Goal: Book appointment/travel/reservation

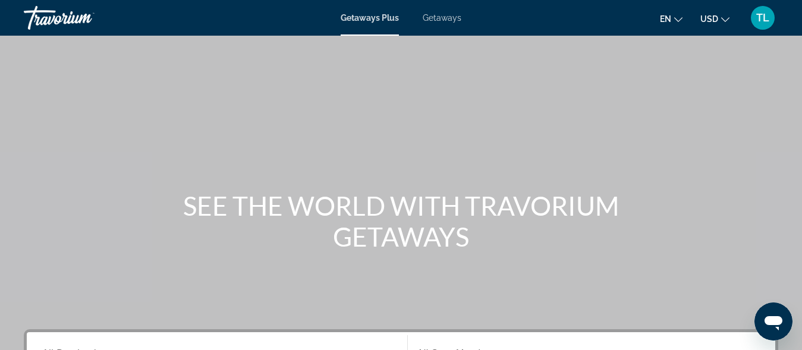
click at [679, 20] on icon "Change language" at bounding box center [678, 19] width 8 height 5
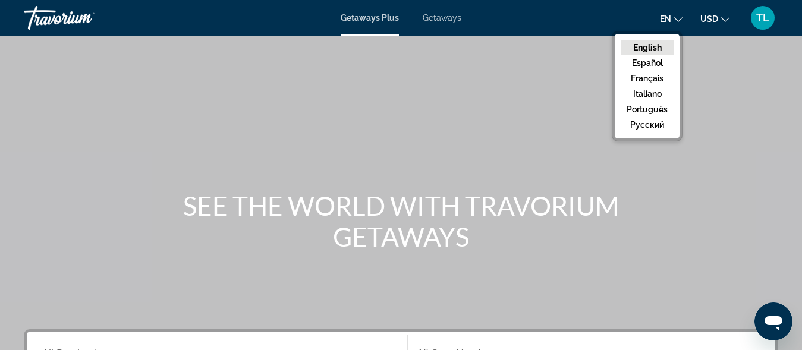
click at [649, 47] on button "English" at bounding box center [647, 47] width 53 height 15
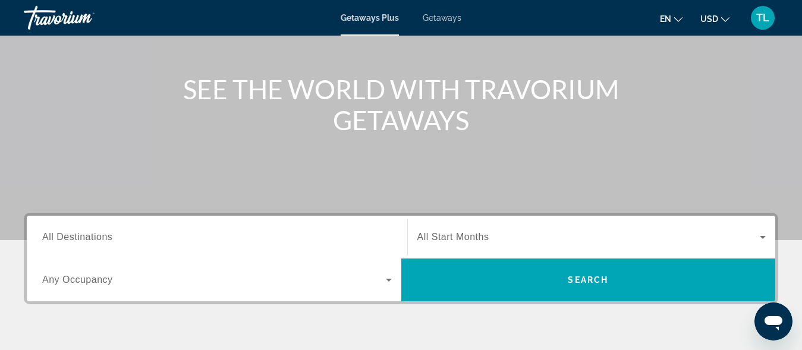
scroll to position [243, 0]
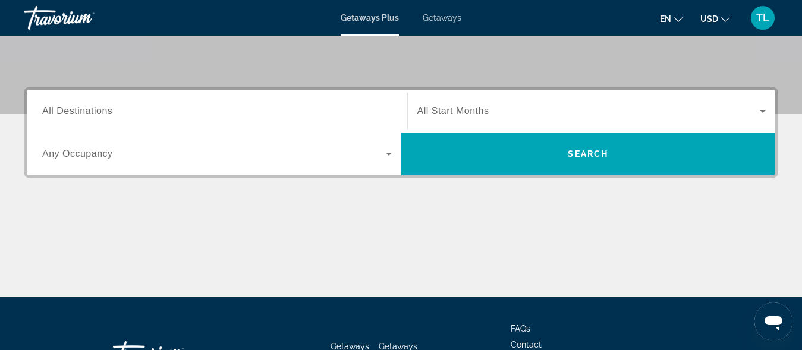
click at [379, 105] on input "Destination All Destinations" at bounding box center [217, 112] width 350 height 14
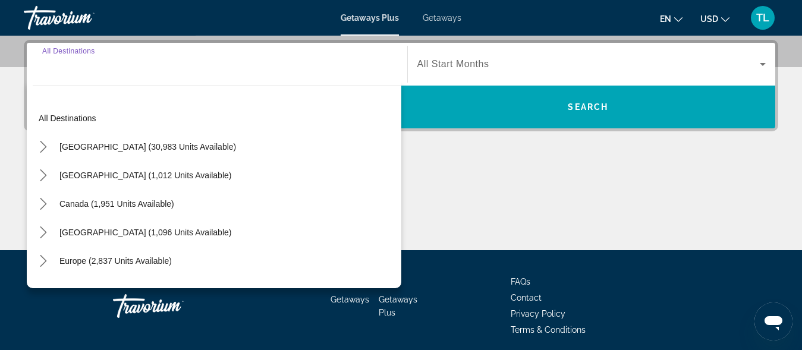
scroll to position [291, 0]
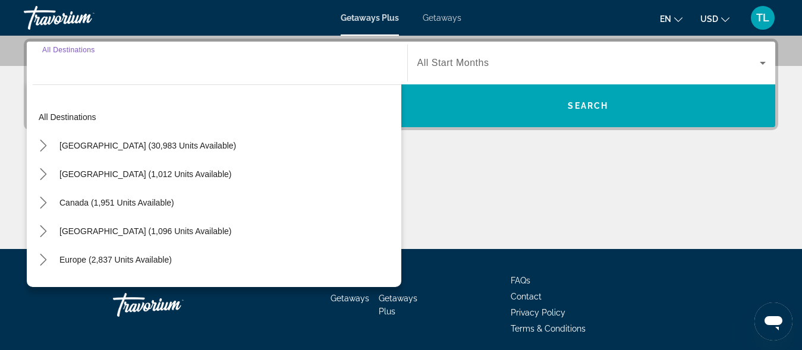
click at [86, 67] on input "Destination All Destinations" at bounding box center [217, 63] width 350 height 14
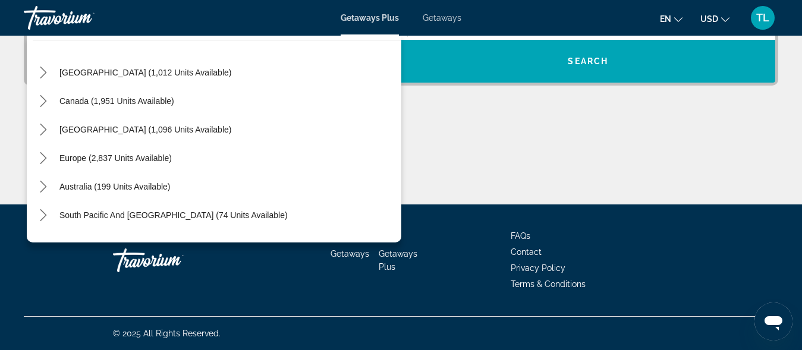
scroll to position [125, 0]
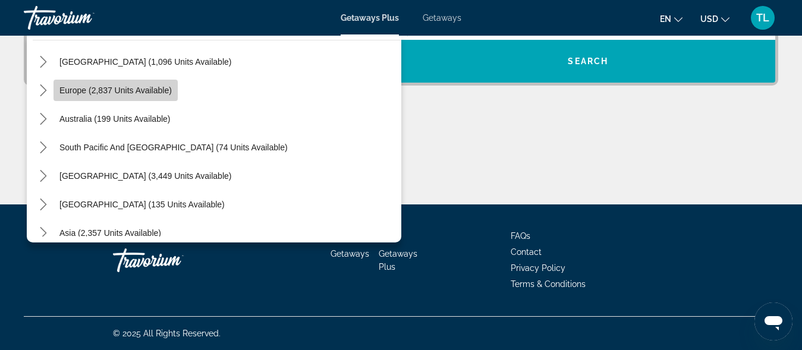
click at [110, 90] on span "Europe (2,837 units available)" at bounding box center [115, 91] width 112 height 10
type input "**********"
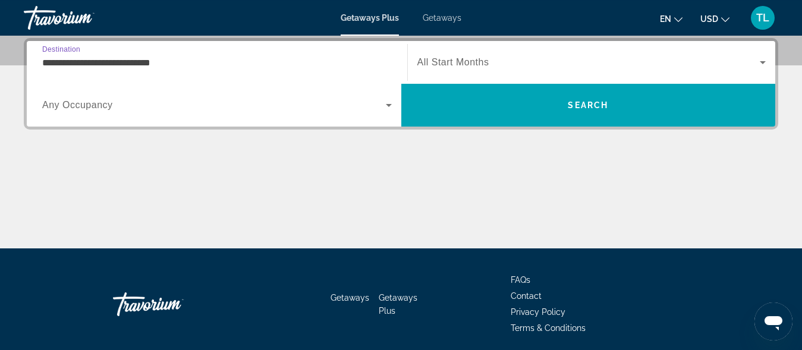
scroll to position [291, 0]
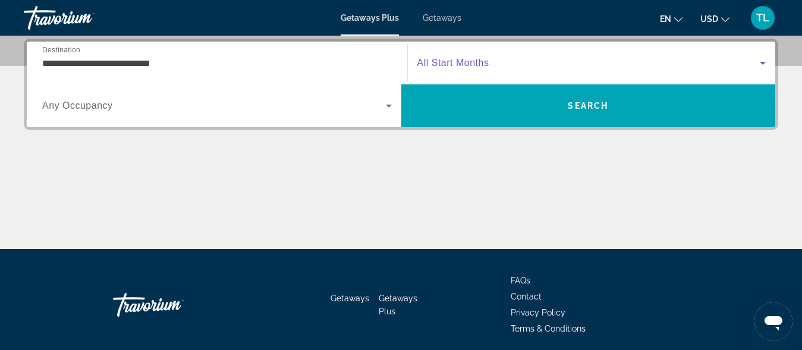
click at [759, 64] on icon "Search widget" at bounding box center [763, 63] width 14 height 14
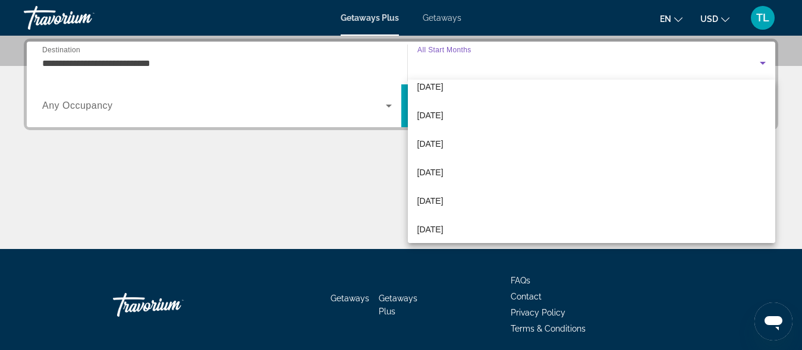
scroll to position [157, 0]
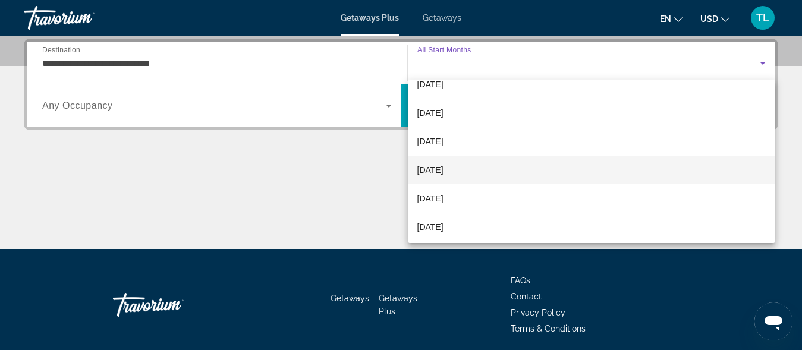
click at [460, 173] on mat-option "[DATE]" at bounding box center [592, 170] width 368 height 29
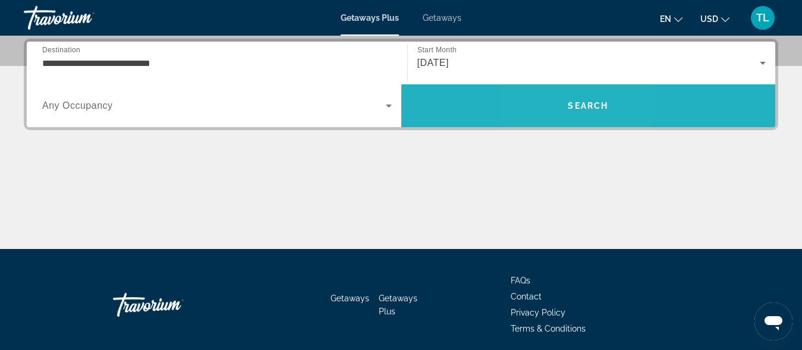
click at [564, 106] on span "Search" at bounding box center [588, 106] width 375 height 29
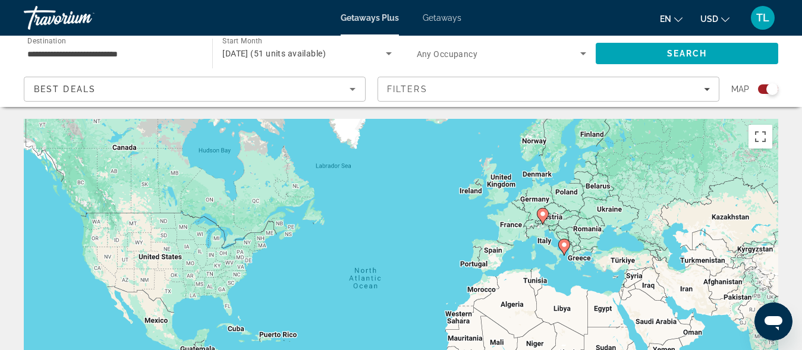
scroll to position [61, 0]
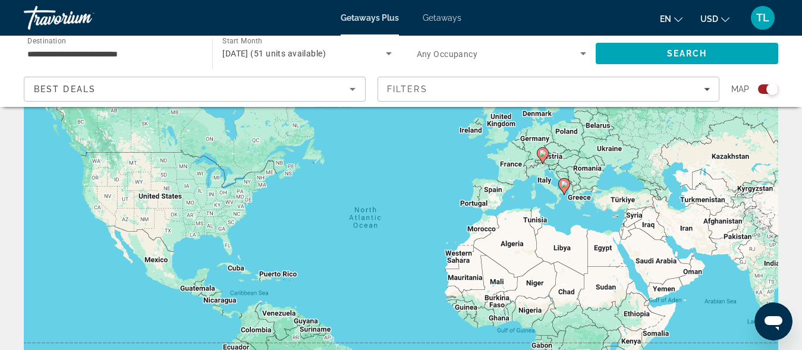
click at [617, 222] on div "To activate drag with keyboard, press Alt + Enter. Once in keyboard drag state,…" at bounding box center [401, 236] width 755 height 357
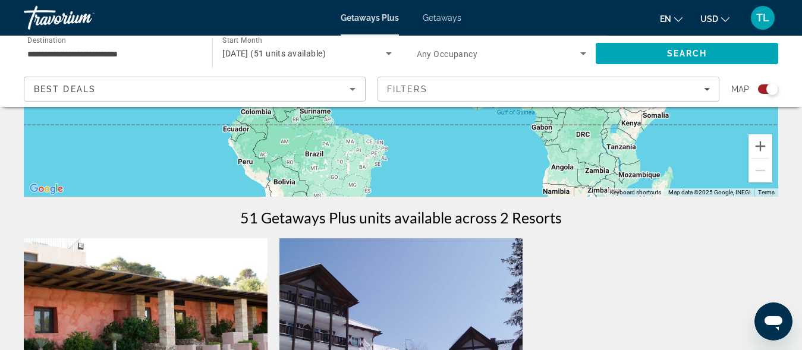
scroll to position [401, 0]
